Goal: Task Accomplishment & Management: Manage account settings

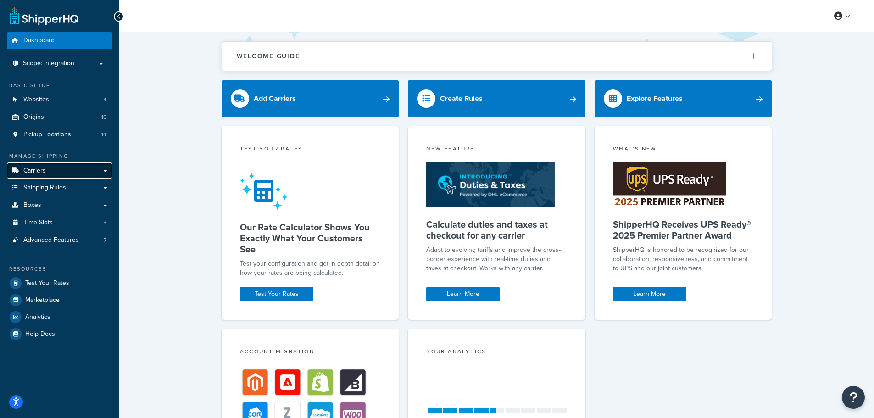
click at [34, 169] on span "Carriers" at bounding box center [34, 171] width 22 height 8
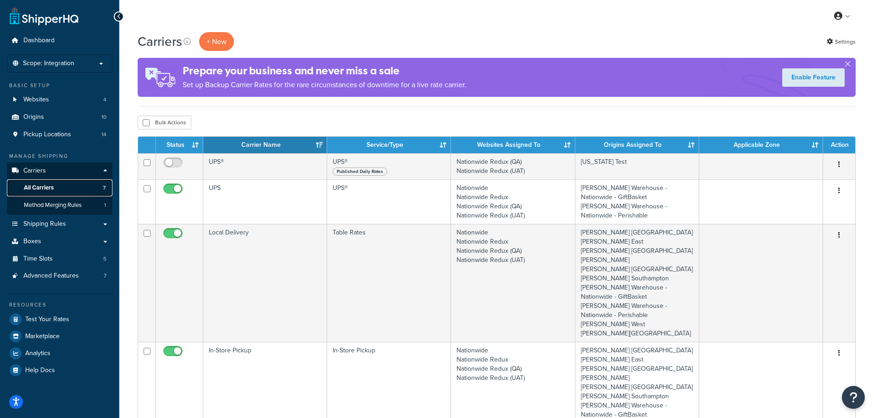
drag, startPoint x: 225, startPoint y: 166, endPoint x: 37, endPoint y: 185, distance: 189.1
click at [37, 185] on span "All Carriers" at bounding box center [39, 188] width 30 height 8
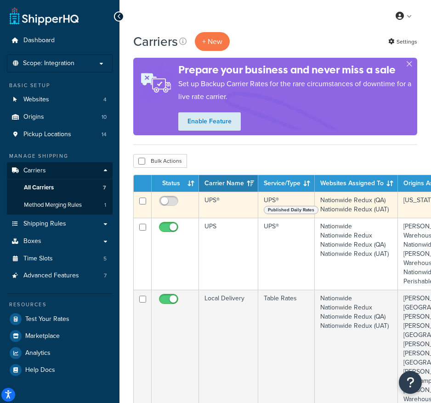
click at [221, 205] on td "UPS®" at bounding box center [228, 205] width 59 height 26
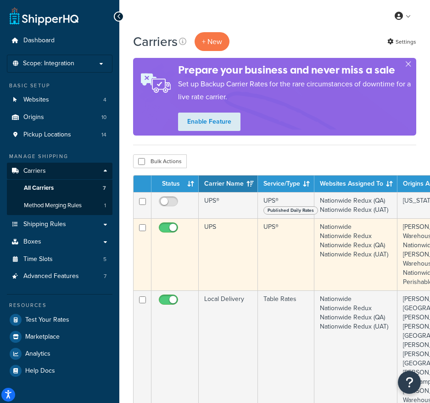
click at [218, 240] on td "UPS" at bounding box center [228, 254] width 59 height 72
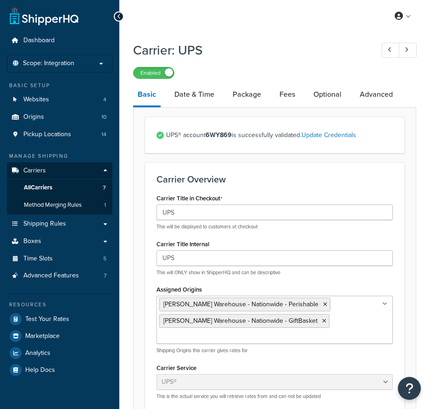
select select "ups"
select select "2"
click at [190, 93] on link "Date & Time" at bounding box center [194, 95] width 49 height 22
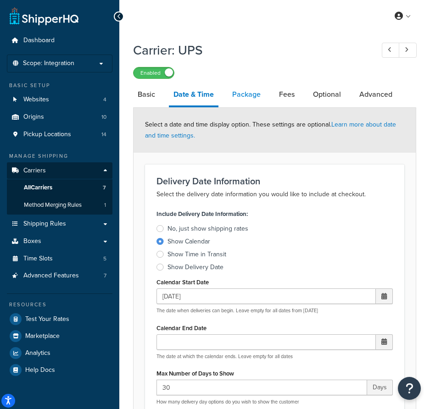
click at [254, 91] on link "Package" at bounding box center [247, 95] width 38 height 22
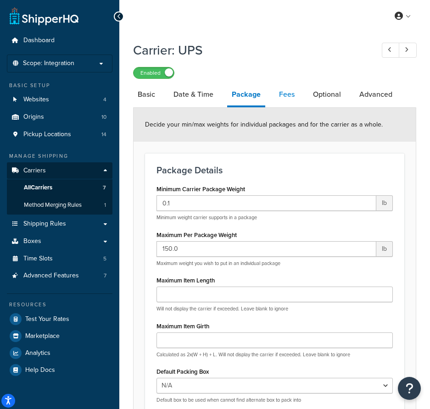
click at [288, 89] on link "Fees" at bounding box center [286, 95] width 25 height 22
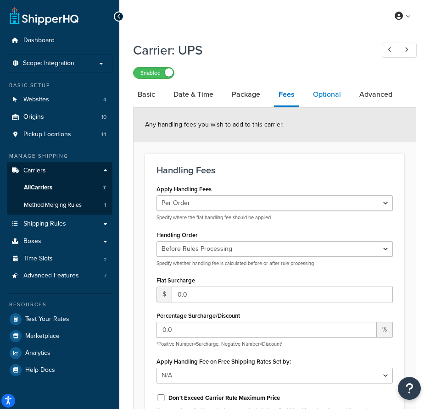
click at [324, 90] on link "Optional" at bounding box center [326, 95] width 37 height 22
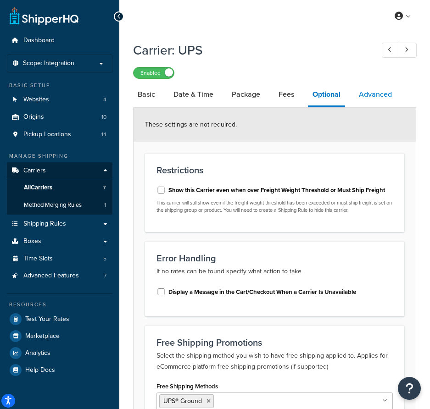
click at [373, 92] on link "Advanced" at bounding box center [375, 95] width 42 height 22
select select "false"
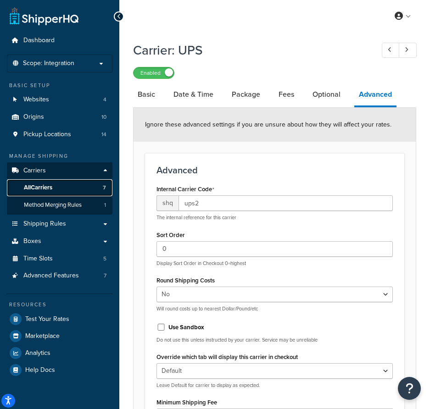
click at [45, 186] on span "All Carriers" at bounding box center [38, 188] width 28 height 8
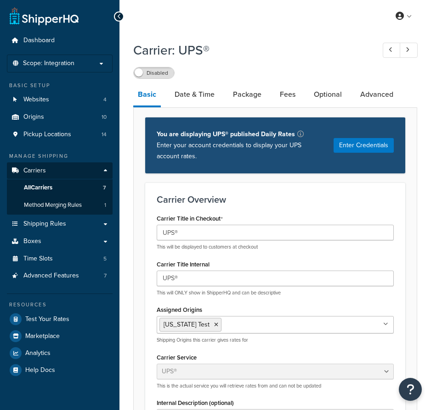
select select "ups"
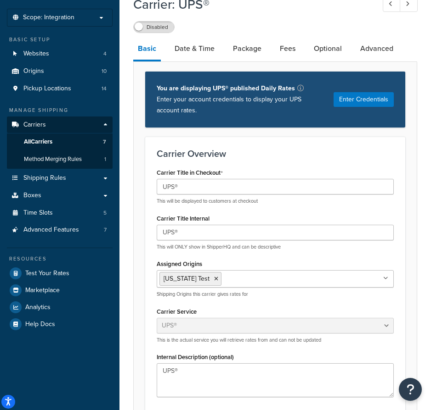
click at [387, 278] on icon at bounding box center [385, 279] width 5 height 6
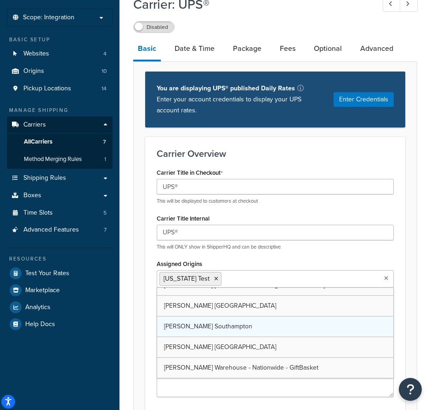
scroll to position [95, 0]
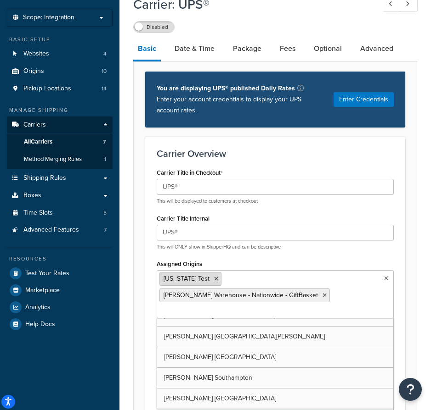
click at [214, 278] on icon at bounding box center [216, 279] width 4 height 6
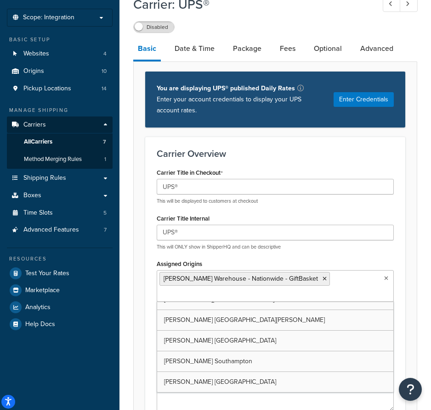
click at [150, 290] on div "Carrier Title in Checkout UPS® This will be displayed to customers at checkout …" at bounding box center [275, 239] width 251 height 146
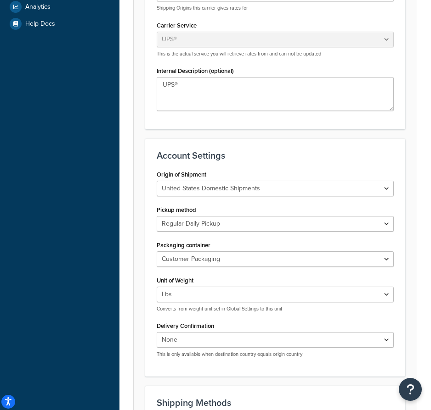
scroll to position [367, 0]
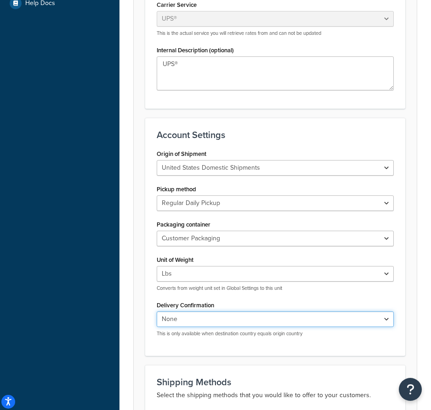
click at [210, 322] on select "None Signature Required Adult Signature Required" at bounding box center [275, 320] width 237 height 16
select select "2"
click at [157, 312] on select "None Signature Required Adult Signature Required" at bounding box center [275, 320] width 237 height 16
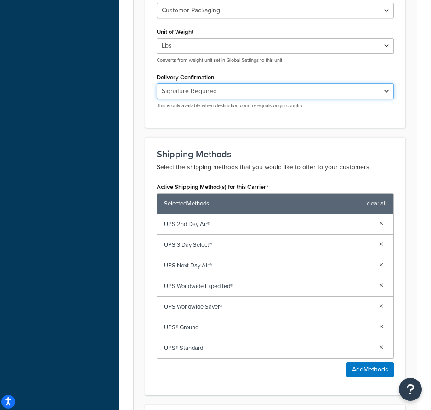
scroll to position [597, 0]
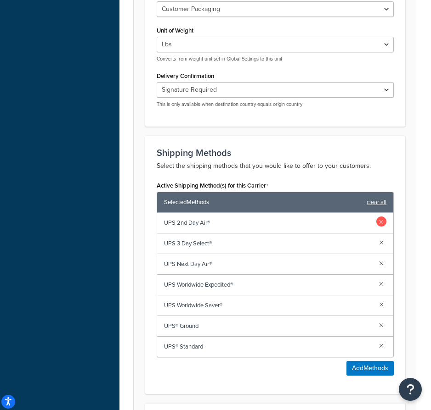
click at [381, 226] on link at bounding box center [381, 222] width 10 height 10
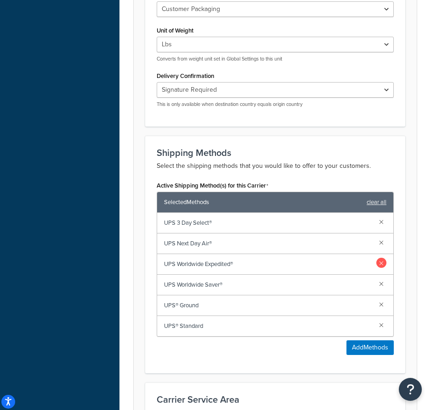
click at [380, 265] on link at bounding box center [381, 263] width 10 height 10
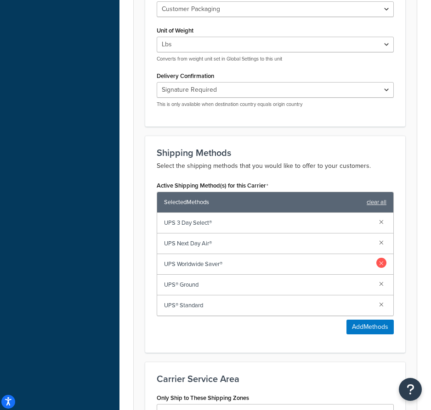
click at [380, 268] on link at bounding box center [381, 263] width 10 height 10
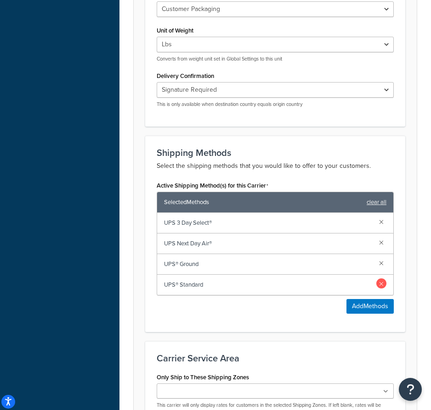
click at [382, 286] on link at bounding box center [381, 284] width 10 height 10
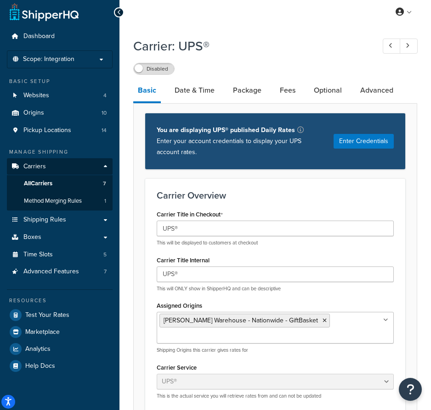
scroll to position [0, 0]
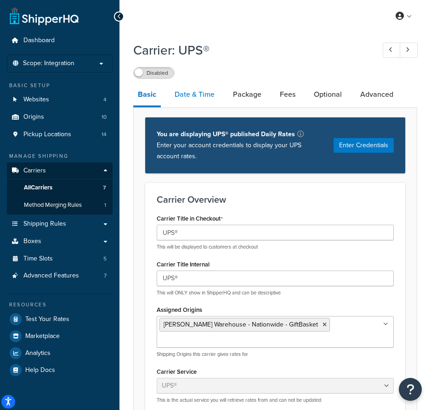
click at [206, 90] on link "Date & Time" at bounding box center [194, 95] width 49 height 22
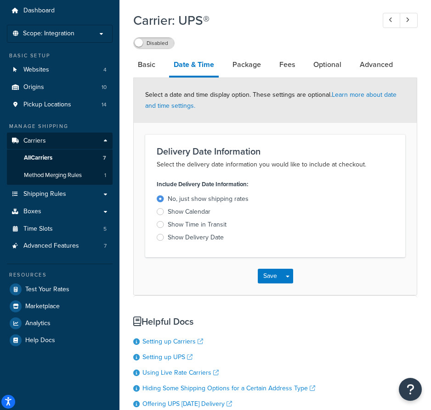
scroll to position [46, 0]
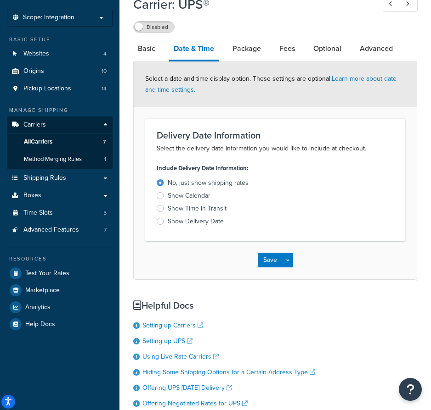
click at [160, 197] on div at bounding box center [160, 195] width 7 height 7
click at [0, 0] on input "Show Calendar" at bounding box center [0, 0] width 0 height 0
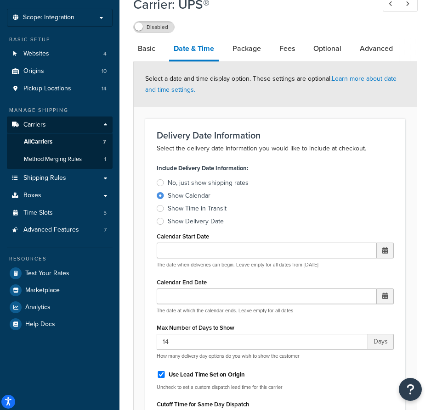
click at [386, 252] on span at bounding box center [385, 250] width 6 height 6
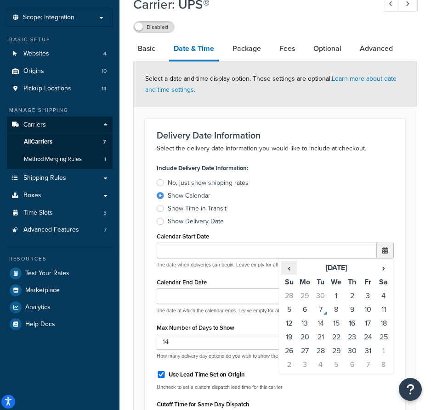
click at [291, 269] on span "‹" at bounding box center [288, 268] width 15 height 13
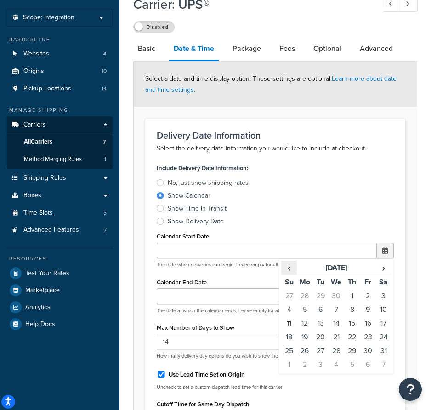
click at [291, 269] on span "‹" at bounding box center [288, 268] width 15 height 13
click at [380, 270] on span "›" at bounding box center [383, 268] width 15 height 13
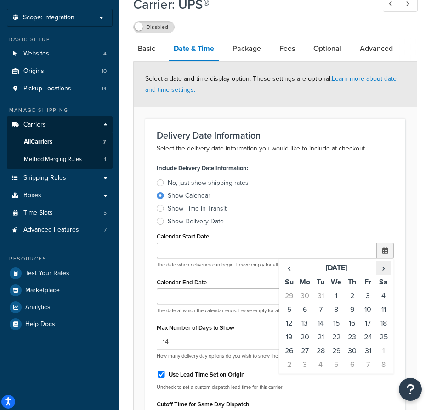
click at [380, 270] on span "›" at bounding box center [383, 268] width 15 height 13
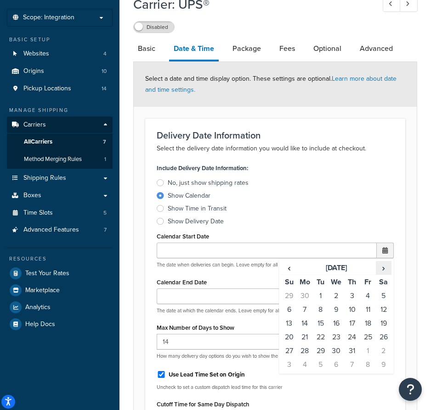
click at [380, 270] on span "›" at bounding box center [383, 268] width 15 height 13
click at [336, 295] on td "1" at bounding box center [336, 296] width 16 height 14
type input "[DATE]"
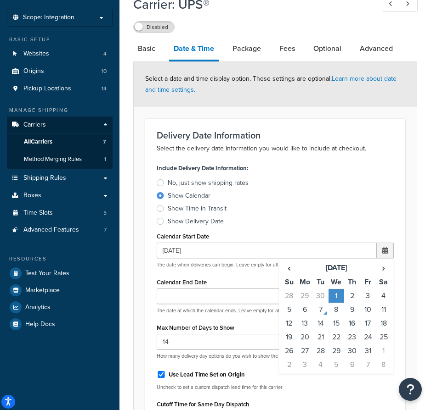
click at [271, 222] on label "Show Delivery Date" at bounding box center [275, 221] width 237 height 9
click at [0, 0] on input "Show Delivery Date" at bounding box center [0, 0] width 0 height 0
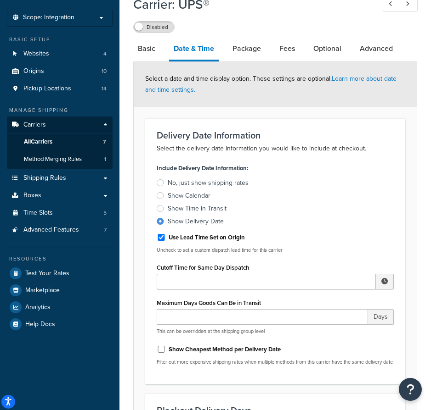
click at [158, 198] on div at bounding box center [160, 195] width 7 height 7
click at [0, 0] on input "Show Calendar" at bounding box center [0, 0] width 0 height 0
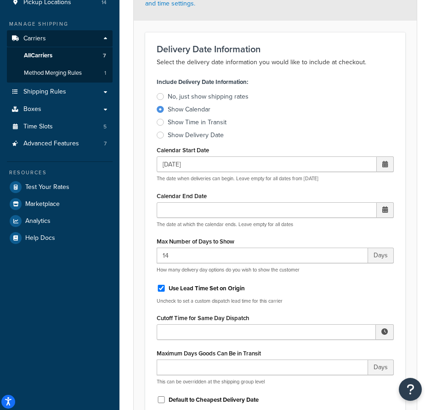
scroll to position [138, 0]
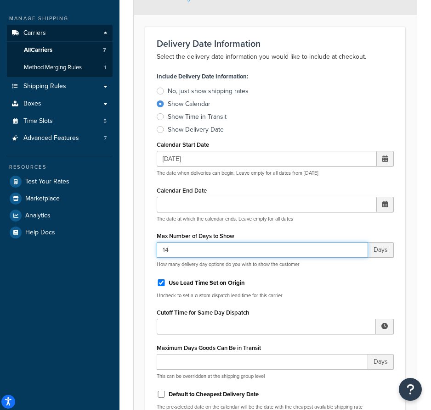
drag, startPoint x: 175, startPoint y: 253, endPoint x: 152, endPoint y: 252, distance: 23.0
click at [152, 252] on div "Include Delivery Date Information: No, just show shipping rates Show Calendar S…" at bounding box center [275, 256] width 251 height 372
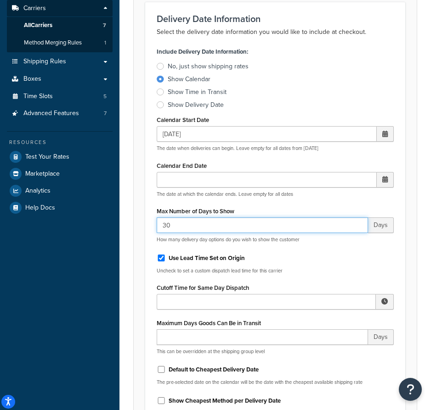
scroll to position [184, 0]
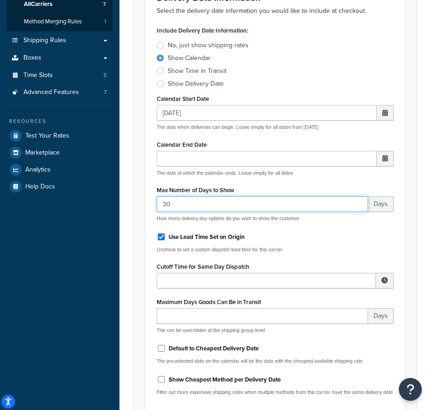
type input "30"
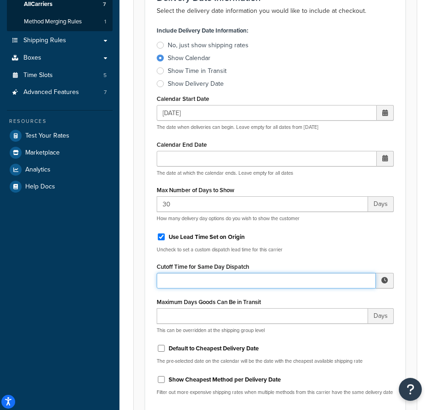
click at [222, 283] on input "Cutoff Time for Same Day Dispatch" at bounding box center [266, 281] width 219 height 16
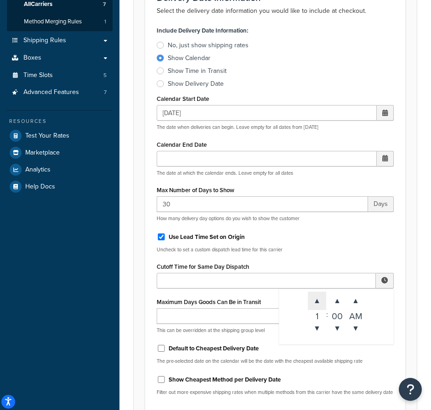
click at [316, 302] on span "▲" at bounding box center [317, 301] width 18 height 18
click at [356, 327] on span "▼" at bounding box center [355, 328] width 18 height 18
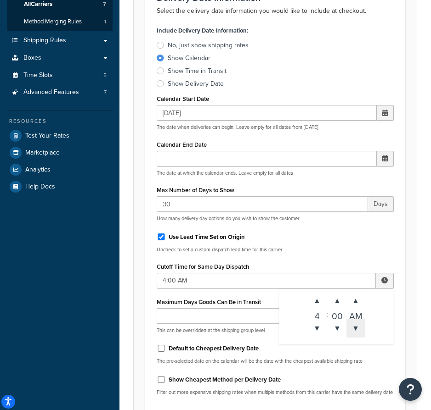
type input "4:00 PM"
click at [360, 254] on div "Include Delivery Date Information: No, just show shipping rates Show Calendar S…" at bounding box center [275, 210] width 251 height 372
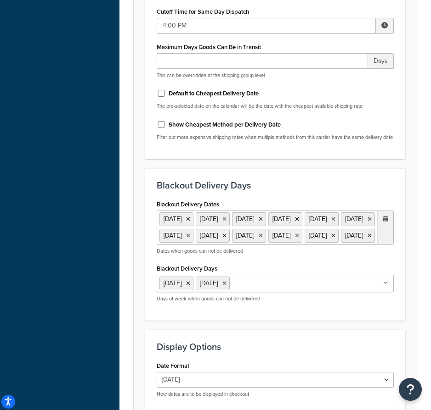
scroll to position [459, 0]
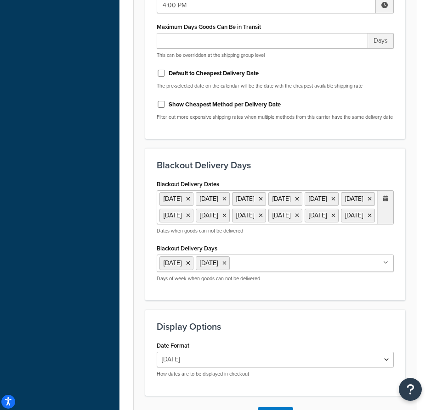
click at [373, 224] on ul "11 Nov 2025 27 Nov 2025 25 Dec 2025 1 Jan 2026 19 Jan 2026 16 Feb 2026 25 May 2…" at bounding box center [275, 207] width 237 height 34
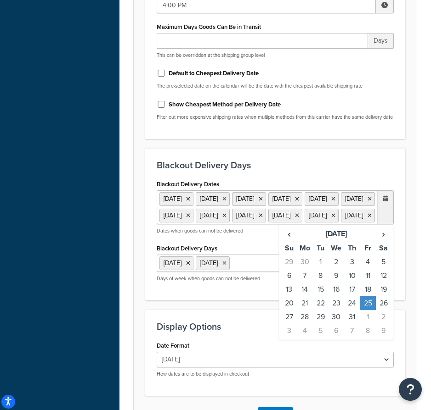
click at [373, 224] on ul "11 Nov 2025 27 Nov 2025 25 Dec 2025 1 Jan 2026 19 Jan 2026 16 Feb 2026 25 May 2…" at bounding box center [275, 207] width 237 height 34
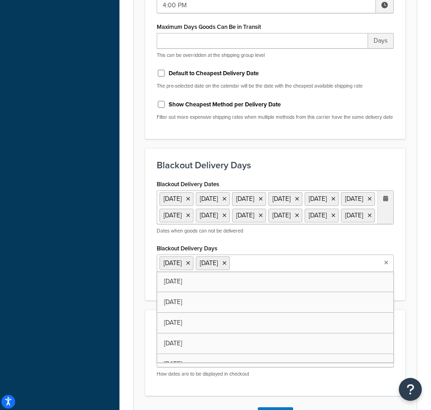
click at [280, 268] on input "Blackout Delivery Days" at bounding box center [272, 263] width 81 height 10
click at [226, 266] on icon at bounding box center [224, 264] width 4 height 6
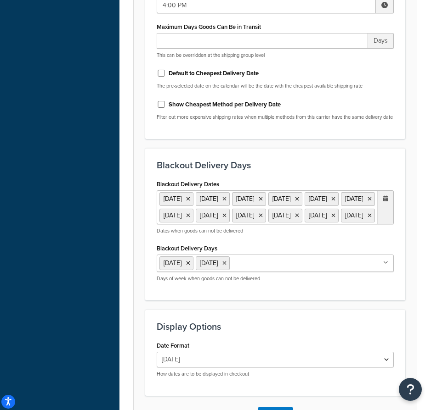
click at [312, 268] on div "Blackout Delivery Days Monday Sunday Tuesday Wednesday Thursday Friday Saturday…" at bounding box center [275, 262] width 237 height 40
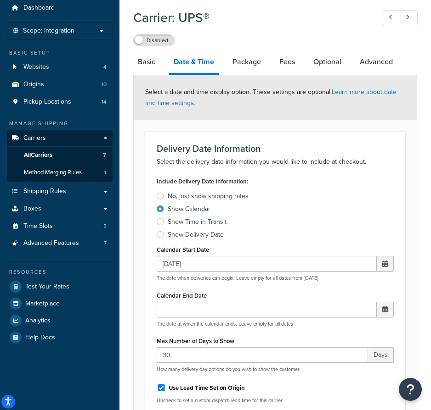
scroll to position [0, 0]
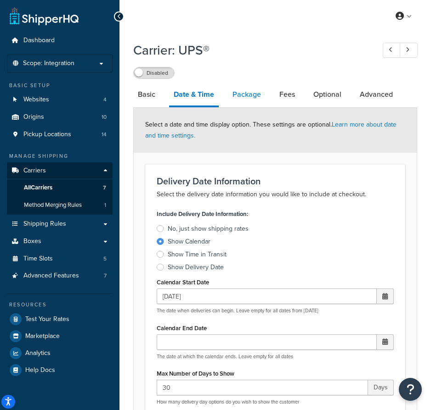
click at [255, 98] on link "Package" at bounding box center [247, 95] width 38 height 22
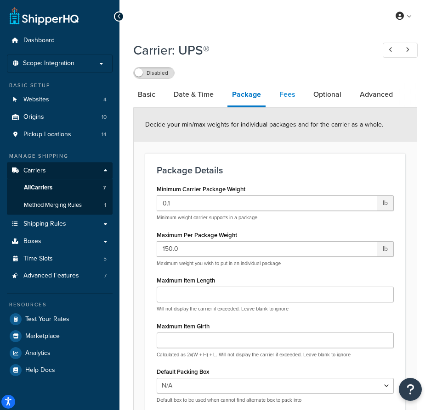
click at [284, 92] on link "Fees" at bounding box center [286, 95] width 25 height 22
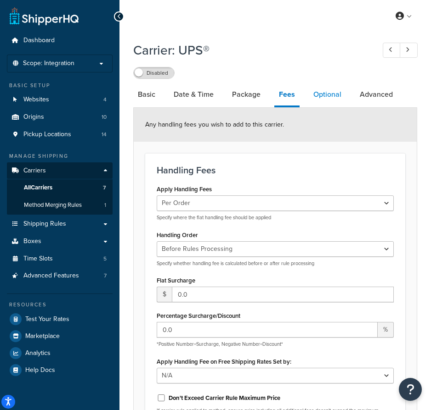
click at [331, 91] on link "Optional" at bounding box center [326, 95] width 37 height 22
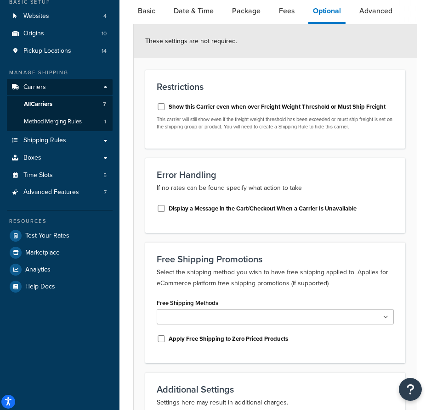
scroll to position [92, 0]
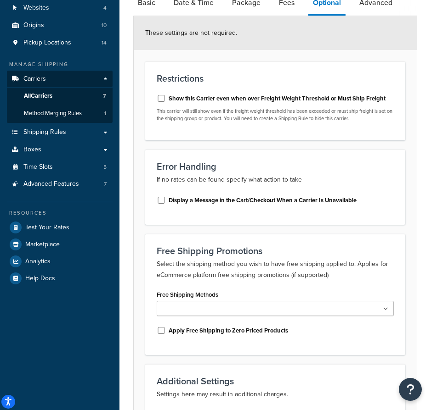
click at [307, 306] on ul at bounding box center [275, 308] width 237 height 15
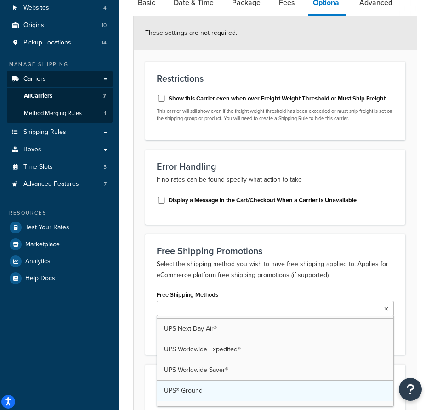
scroll to position [33, 0]
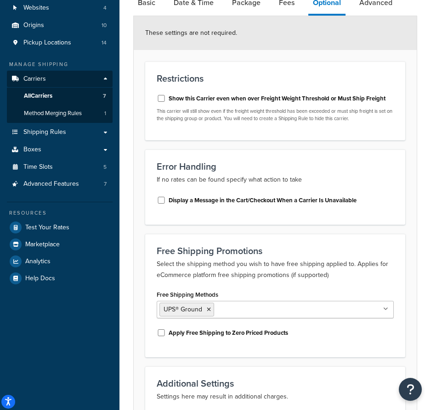
click at [153, 284] on div "Free Shipping Promotions Select the shipping method you wish to have free shipp…" at bounding box center [275, 295] width 260 height 123
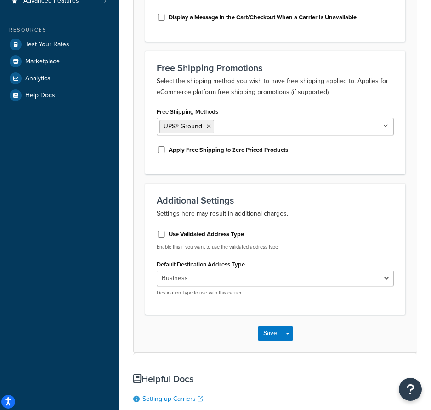
scroll to position [275, 0]
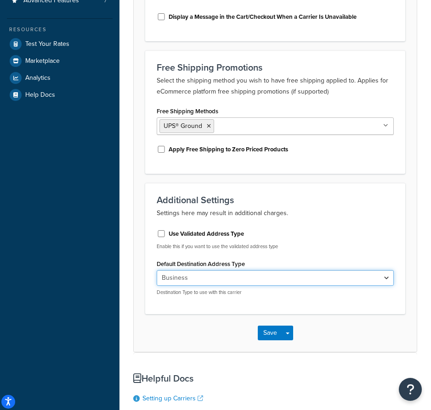
click at [215, 281] on select "Residential Business" at bounding box center [275, 278] width 237 height 16
select select "residential"
click at [157, 270] on select "Residential Business" at bounding box center [275, 278] width 237 height 16
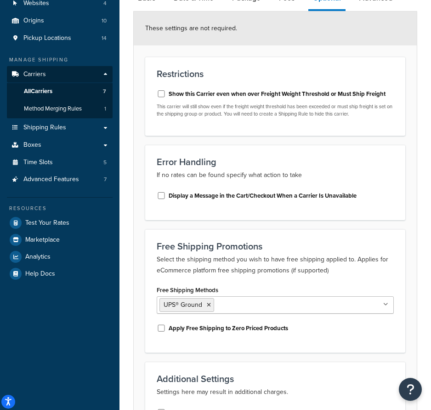
scroll to position [0, 0]
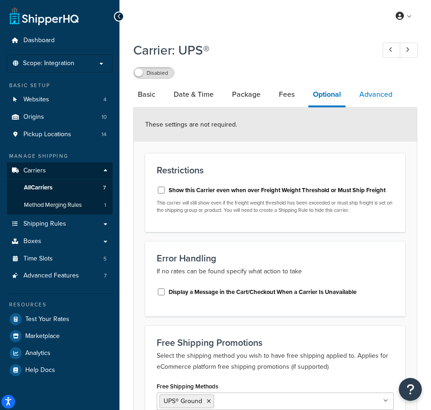
click at [377, 87] on link "Advanced" at bounding box center [375, 95] width 42 height 22
select select "false"
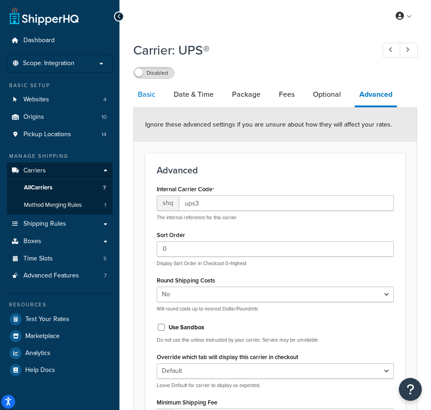
click at [151, 96] on link "Basic" at bounding box center [146, 95] width 27 height 22
select select "ups"
select select "2"
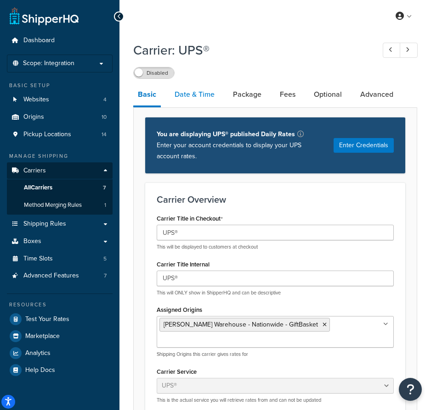
click at [200, 93] on link "Date & Time" at bounding box center [194, 95] width 49 height 22
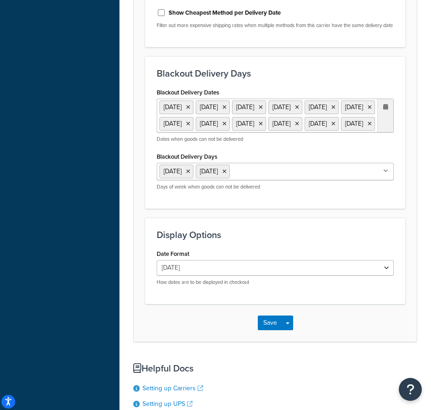
scroll to position [734, 0]
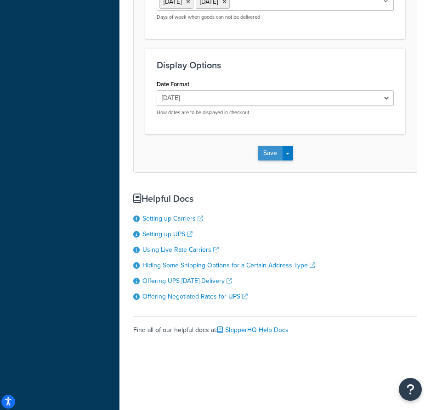
click at [263, 160] on button "Save" at bounding box center [269, 153] width 25 height 15
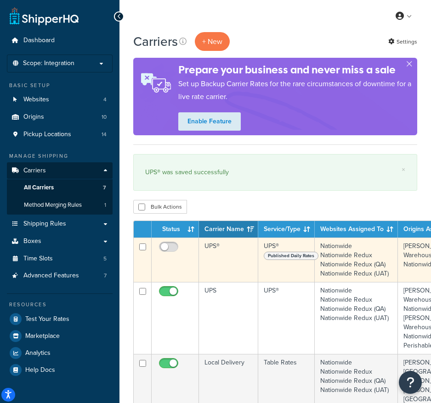
click at [230, 257] on td "UPS®" at bounding box center [228, 260] width 59 height 45
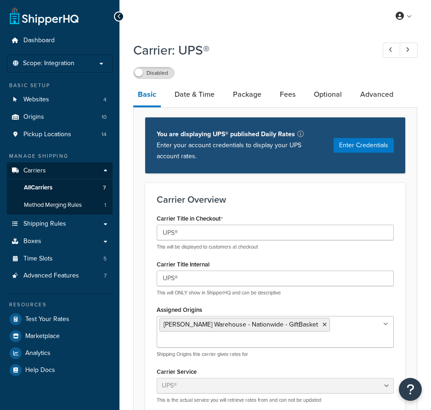
select select "ups"
select select "2"
click at [196, 97] on link "Date & Time" at bounding box center [194, 95] width 49 height 22
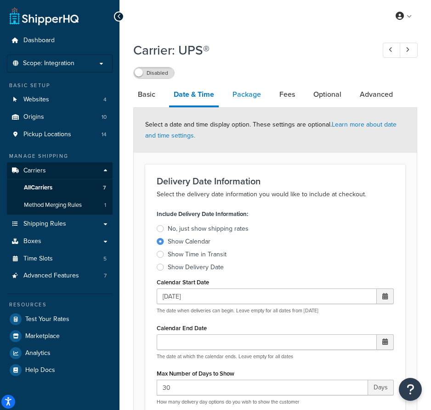
click at [251, 93] on link "Package" at bounding box center [247, 95] width 38 height 22
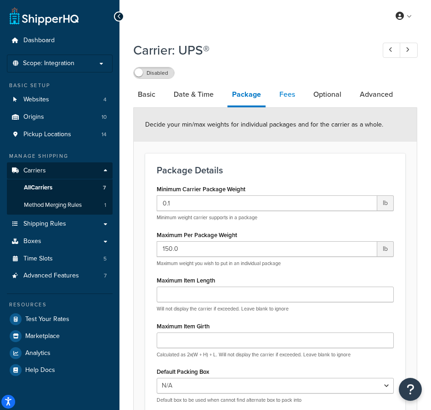
click at [287, 94] on link "Fees" at bounding box center [286, 95] width 25 height 22
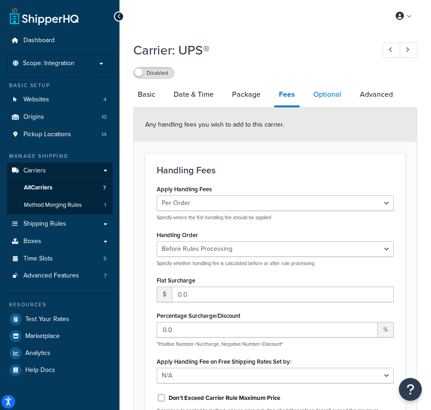
click at [325, 98] on link "Optional" at bounding box center [326, 95] width 37 height 22
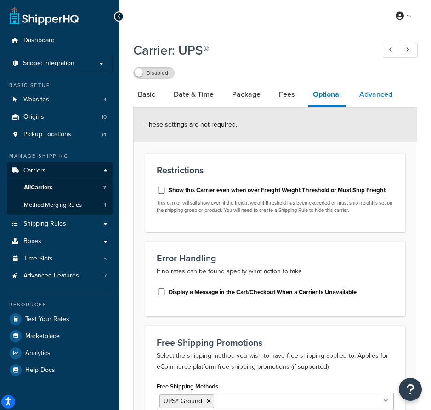
click at [370, 98] on link "Advanced" at bounding box center [375, 95] width 42 height 22
select select "false"
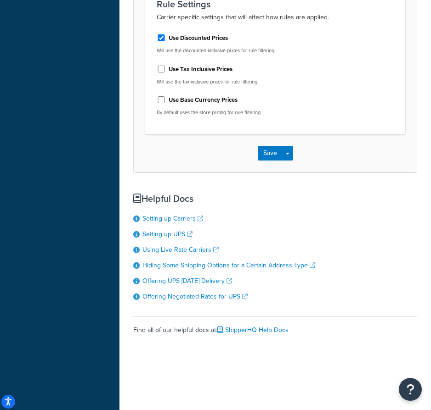
scroll to position [596, 0]
click at [268, 153] on button "Save" at bounding box center [269, 153] width 25 height 15
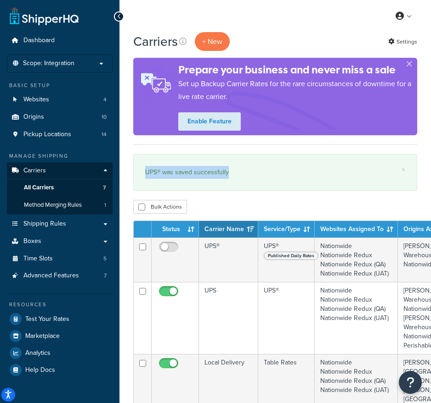
drag, startPoint x: 241, startPoint y: 170, endPoint x: 145, endPoint y: 179, distance: 95.9
click at [145, 179] on div "UPS® was saved successfully" at bounding box center [275, 172] width 260 height 13
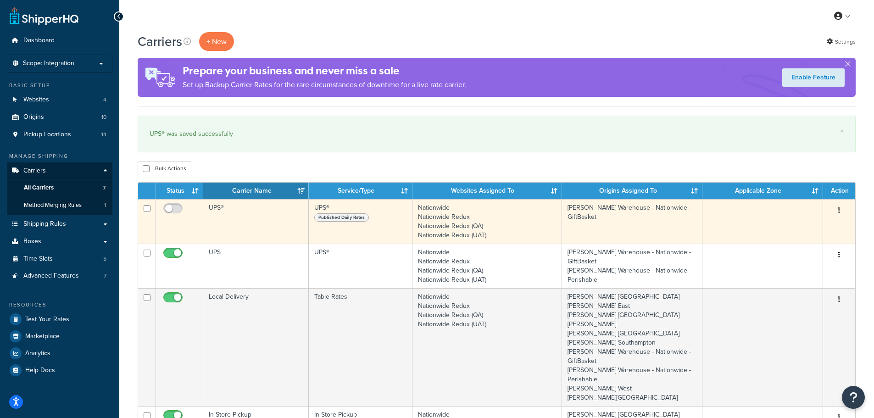
click at [430, 218] on td "Nationwide Nationwide Redux Nationwide Redux (QA) Nationwide Redux (UAT)" at bounding box center [488, 221] width 150 height 45
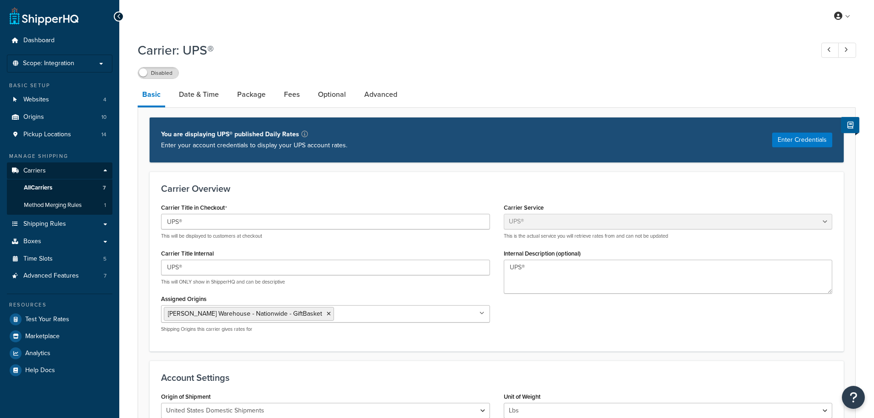
select select "ups"
select select "2"
click at [202, 96] on link "Date & Time" at bounding box center [198, 95] width 49 height 22
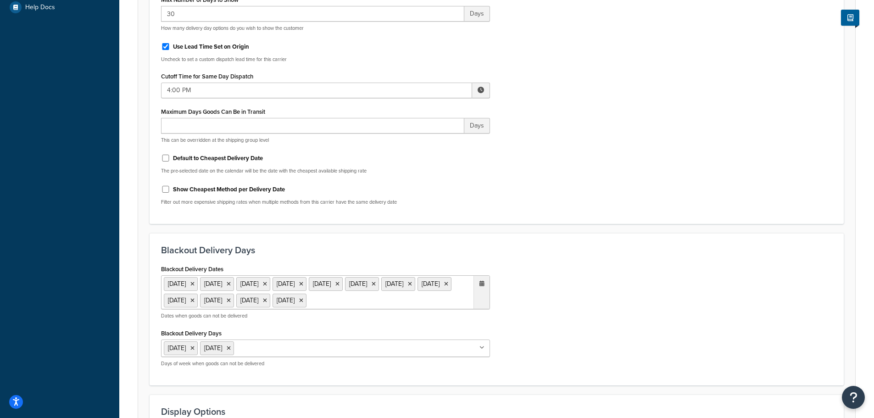
scroll to position [367, 0]
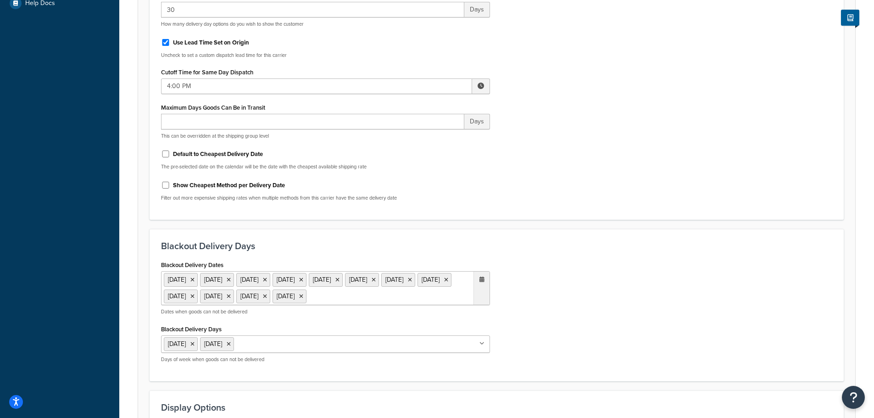
click at [446, 293] on ul "[DATE] [DATE] [DATE] [DATE] [DATE] [DATE] [DATE] [DATE] [DATE] [DATE] [DATE] [D…" at bounding box center [325, 288] width 329 height 34
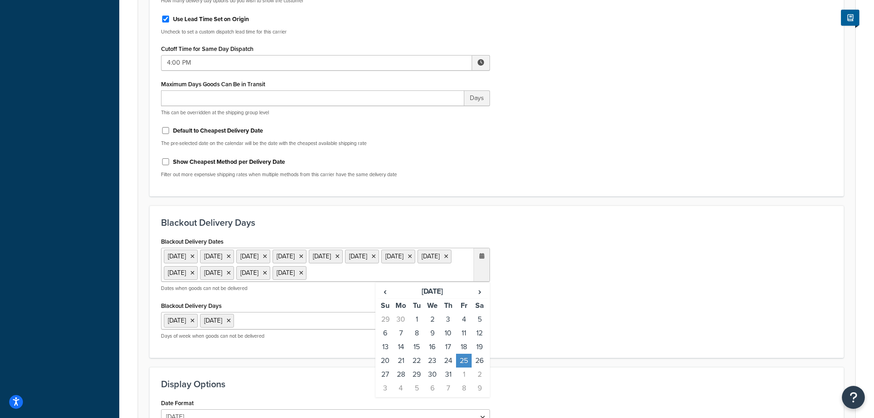
scroll to position [413, 0]
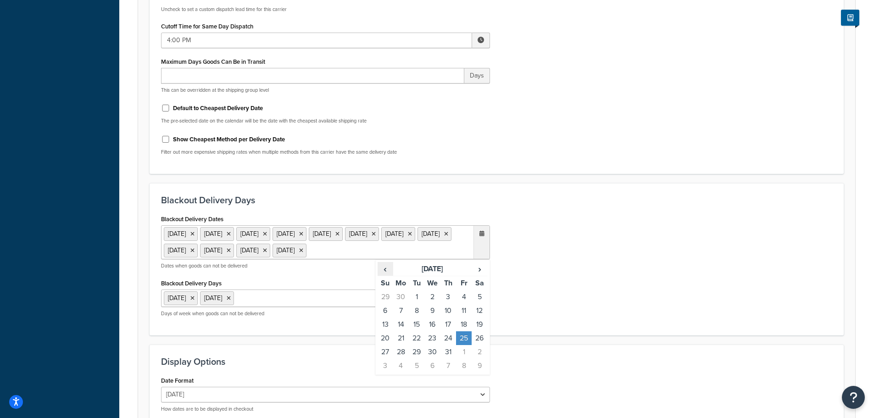
click at [385, 275] on span "‹" at bounding box center [385, 269] width 15 height 13
click at [477, 275] on span "›" at bounding box center [479, 269] width 15 height 13
click at [479, 275] on span "›" at bounding box center [479, 269] width 15 height 13
click at [385, 275] on span "‹" at bounding box center [385, 269] width 15 height 13
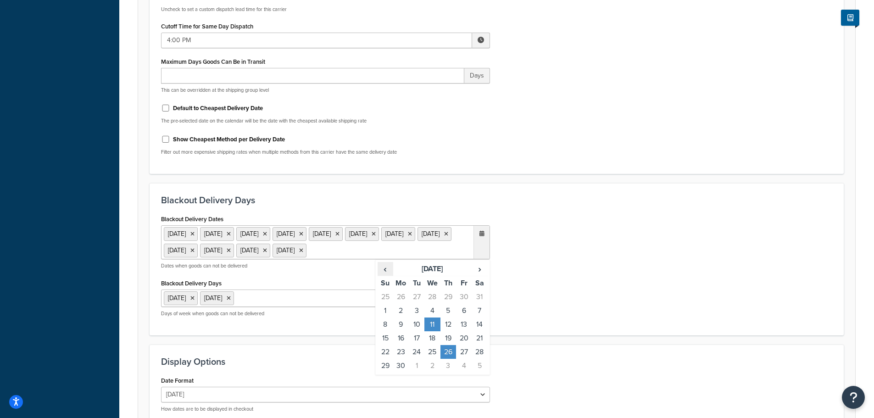
click at [385, 275] on span "‹" at bounding box center [385, 269] width 15 height 13
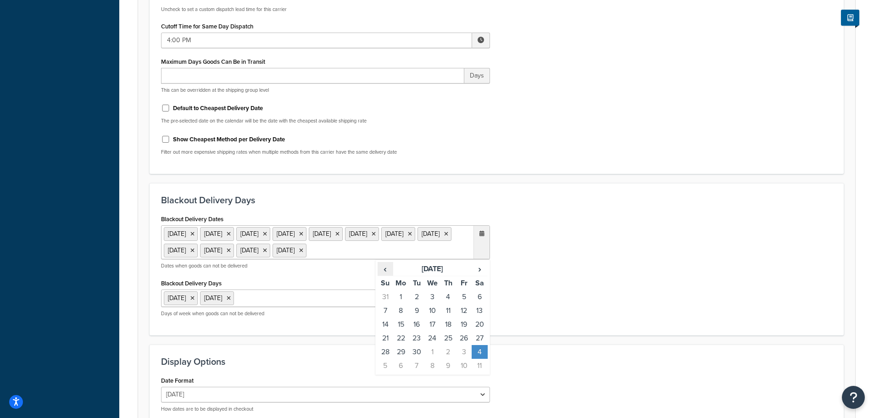
click at [385, 275] on span "‹" at bounding box center [385, 269] width 15 height 13
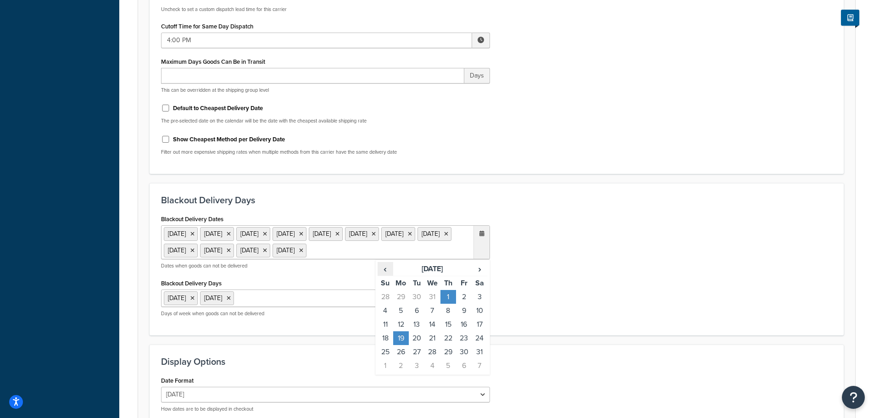
click at [385, 275] on span "‹" at bounding box center [385, 269] width 15 height 13
click at [481, 275] on span "›" at bounding box center [479, 269] width 15 height 13
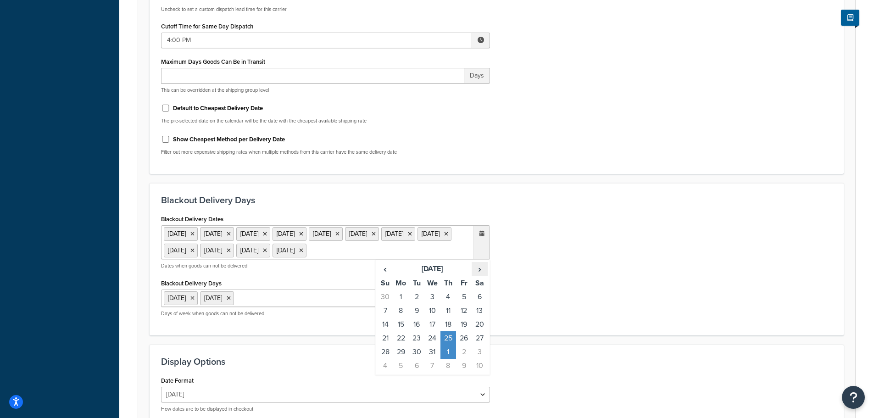
click at [481, 275] on span "›" at bounding box center [479, 269] width 15 height 13
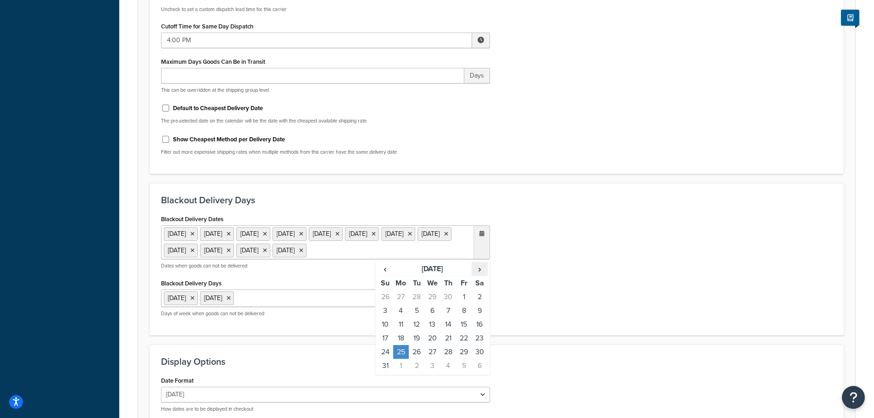
click at [481, 275] on span "›" at bounding box center [479, 269] width 15 height 13
click at [386, 275] on span "‹" at bounding box center [385, 269] width 15 height 13
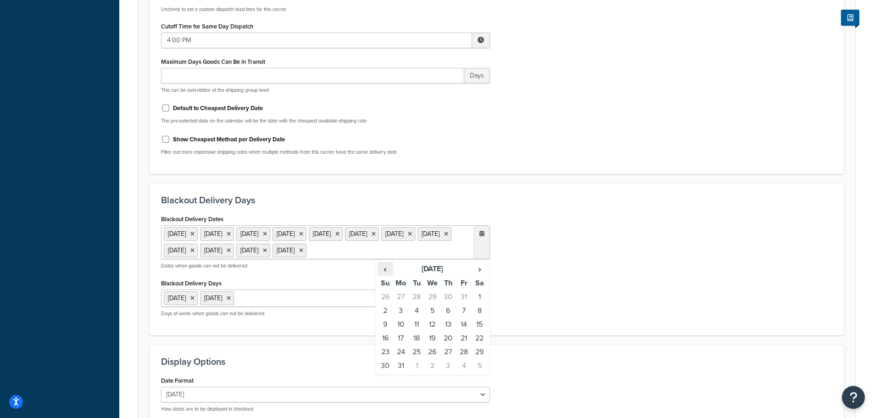
click at [386, 275] on span "‹" at bounding box center [385, 269] width 15 height 13
click at [644, 253] on div "Blackout Delivery Dates [DATE] [DATE] [DATE] [DATE] [DATE] [DATE] [DATE] [DATE]…" at bounding box center [496, 269] width 685 height 112
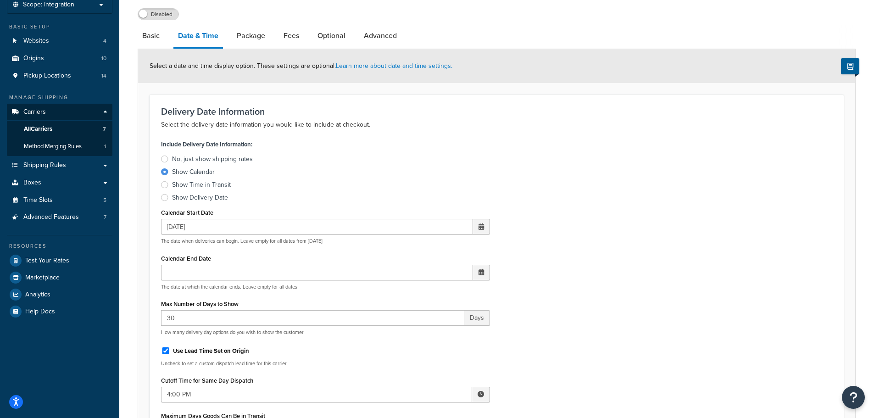
scroll to position [0, 0]
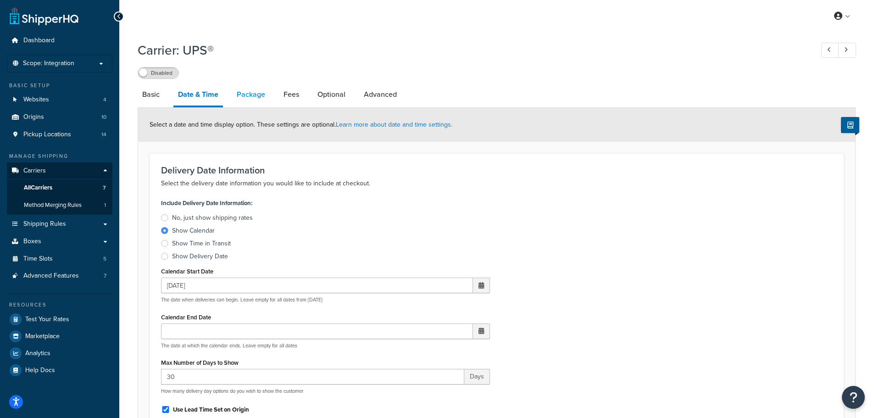
click at [257, 95] on link "Package" at bounding box center [251, 95] width 38 height 22
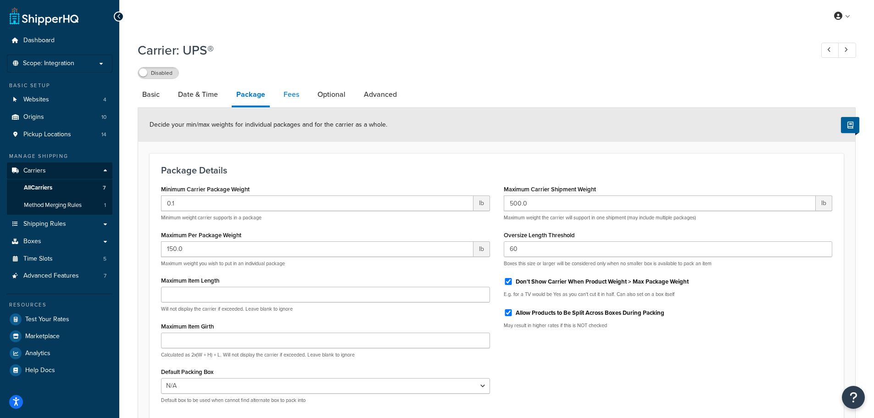
click at [293, 93] on link "Fees" at bounding box center [291, 95] width 25 height 22
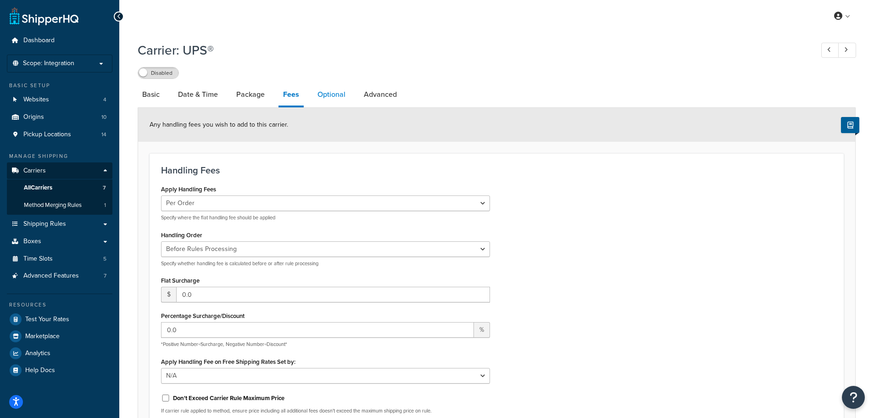
click at [334, 93] on link "Optional" at bounding box center [331, 95] width 37 height 22
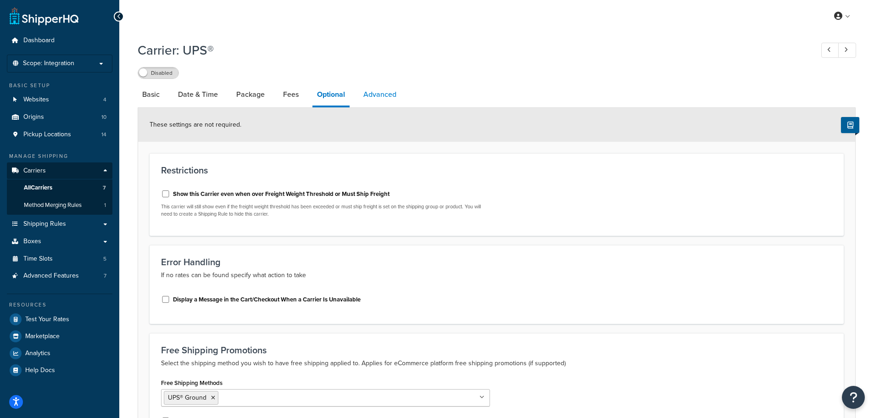
click at [388, 93] on link "Advanced" at bounding box center [380, 95] width 42 height 22
select select "false"
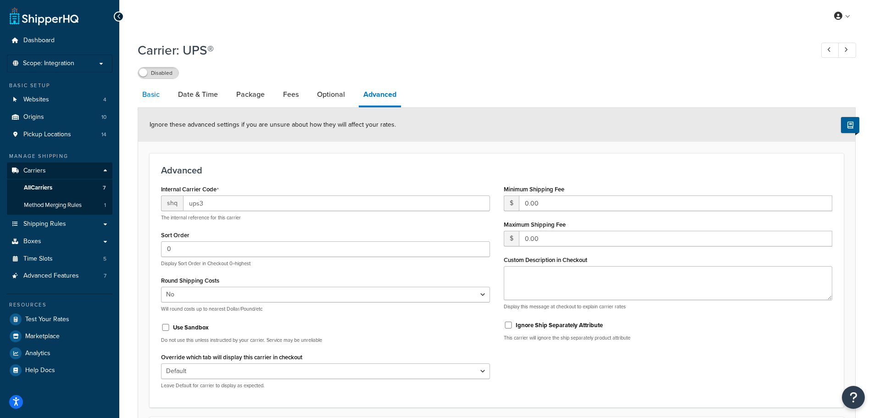
click at [148, 92] on link "Basic" at bounding box center [151, 95] width 27 height 22
select select "ups"
select select "2"
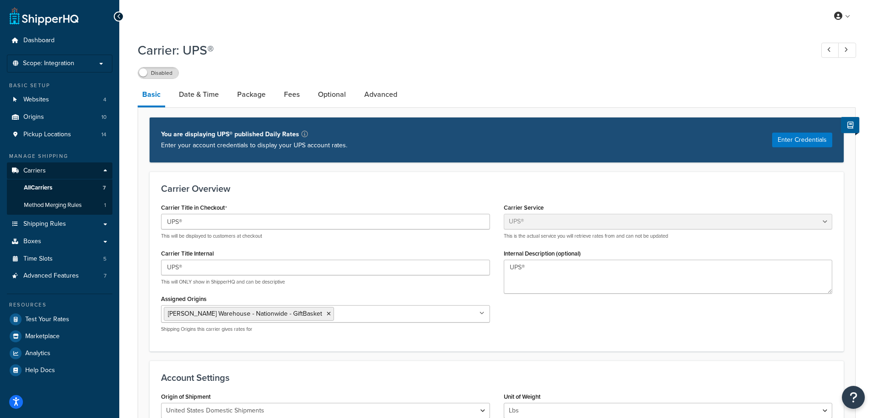
click at [535, 75] on div "Disabled" at bounding box center [497, 72] width 718 height 13
click at [47, 224] on span "Shipping Rules" at bounding box center [44, 224] width 43 height 8
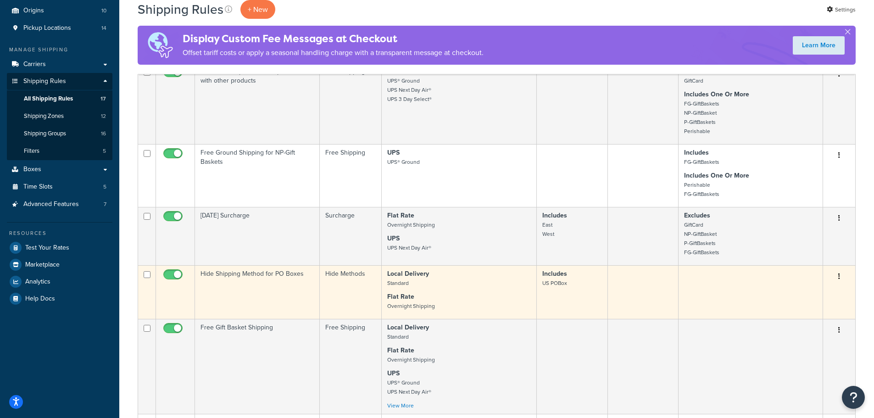
scroll to position [46, 0]
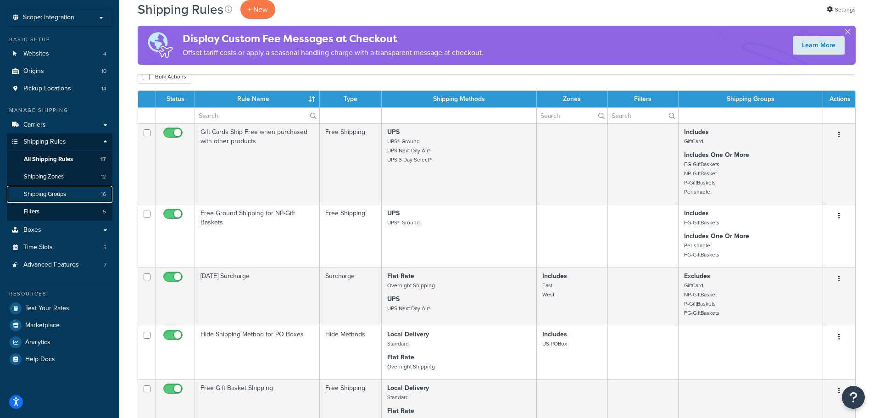
click at [62, 195] on span "Shipping Groups" at bounding box center [45, 194] width 42 height 8
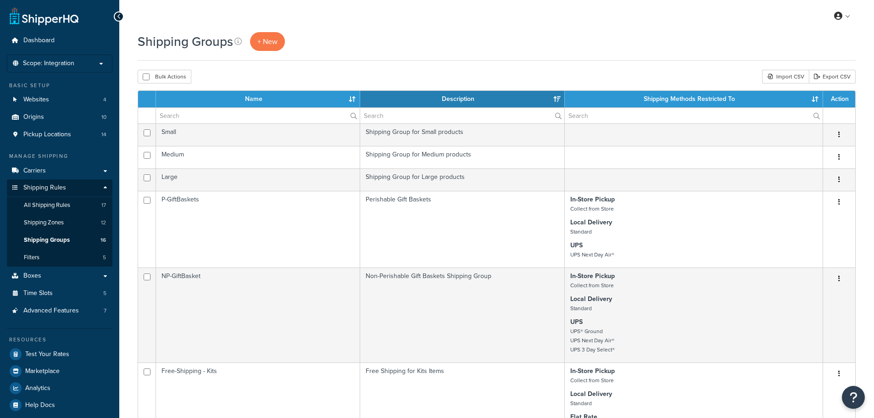
select select "15"
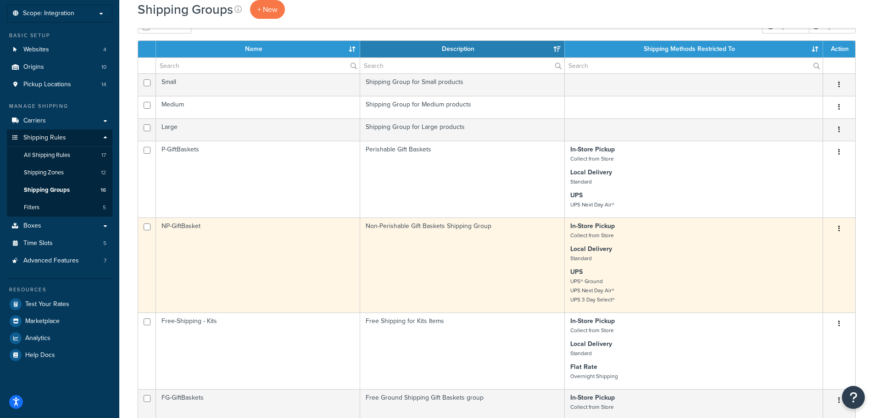
scroll to position [46, 0]
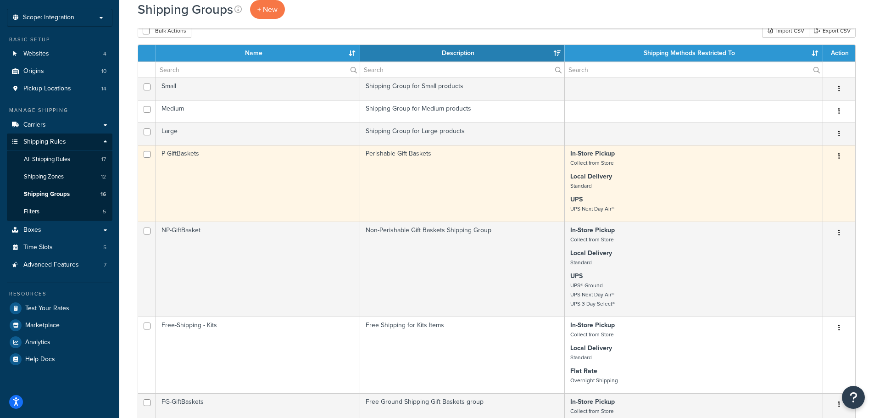
click at [237, 178] on td "P-GiftBaskets" at bounding box center [258, 183] width 204 height 77
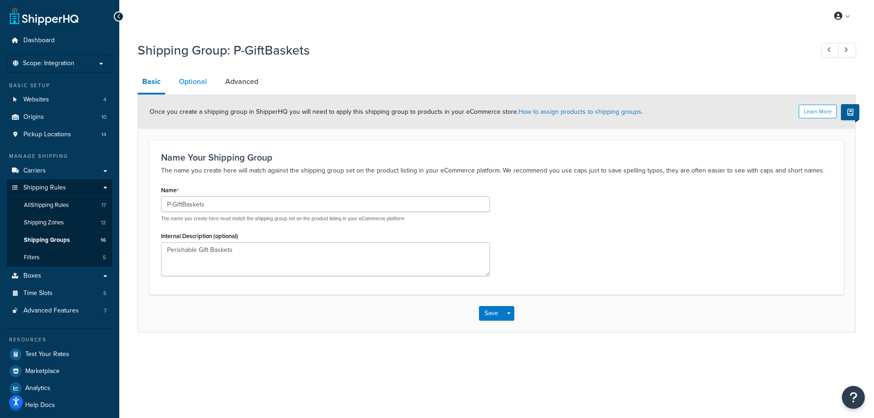
click at [200, 85] on link "Optional" at bounding box center [192, 82] width 37 height 22
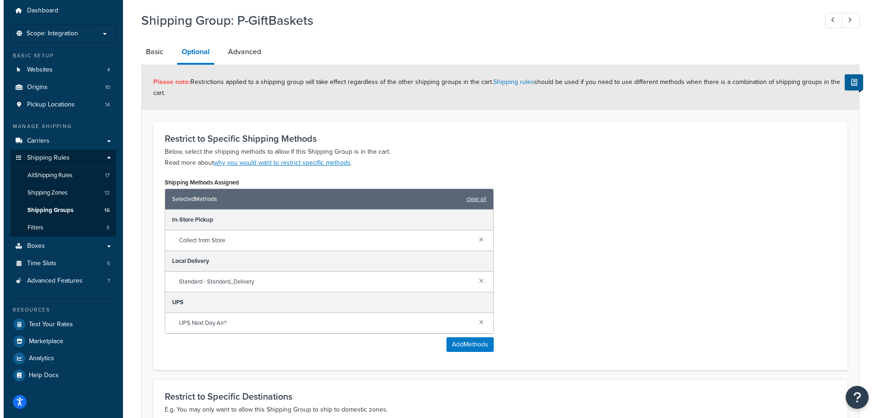
scroll to position [46, 0]
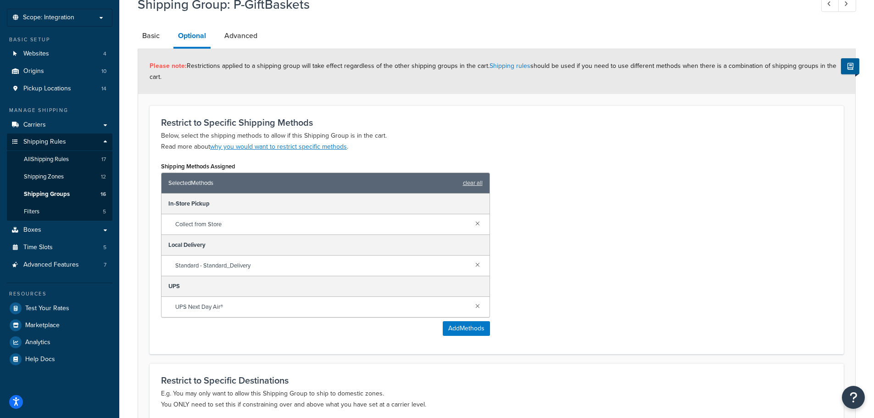
click at [273, 285] on div "UPS" at bounding box center [326, 286] width 328 height 21
click at [276, 309] on span "UPS Next Day Air®" at bounding box center [321, 307] width 293 height 13
click at [457, 330] on button "Add Methods" at bounding box center [466, 328] width 47 height 15
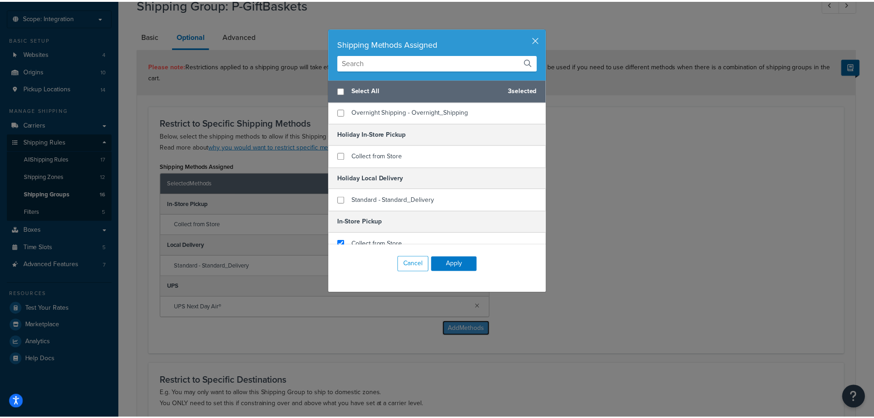
scroll to position [0, 0]
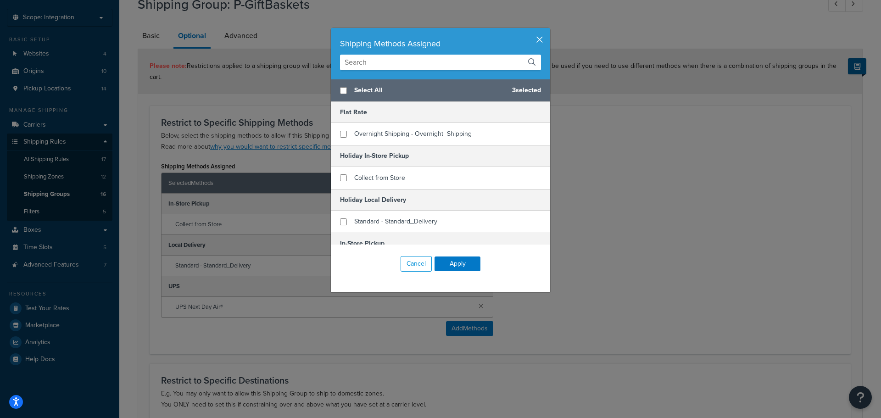
click at [548, 30] on button "button" at bounding box center [549, 29] width 2 height 2
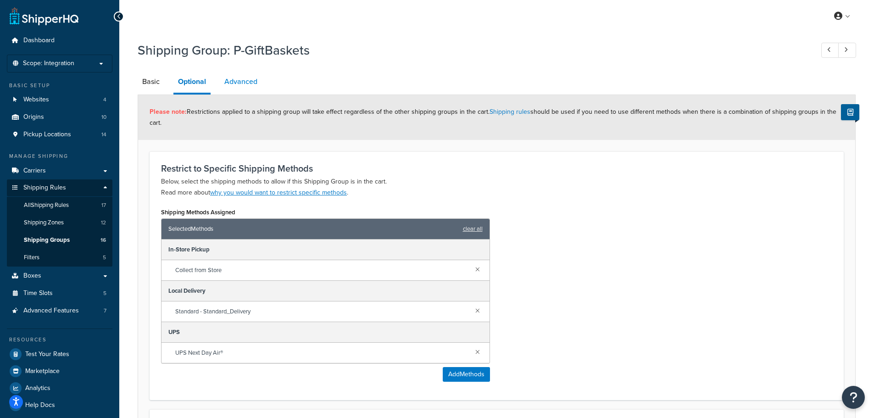
click at [240, 82] on link "Advanced" at bounding box center [241, 82] width 42 height 22
